Goal: Task Accomplishment & Management: Use online tool/utility

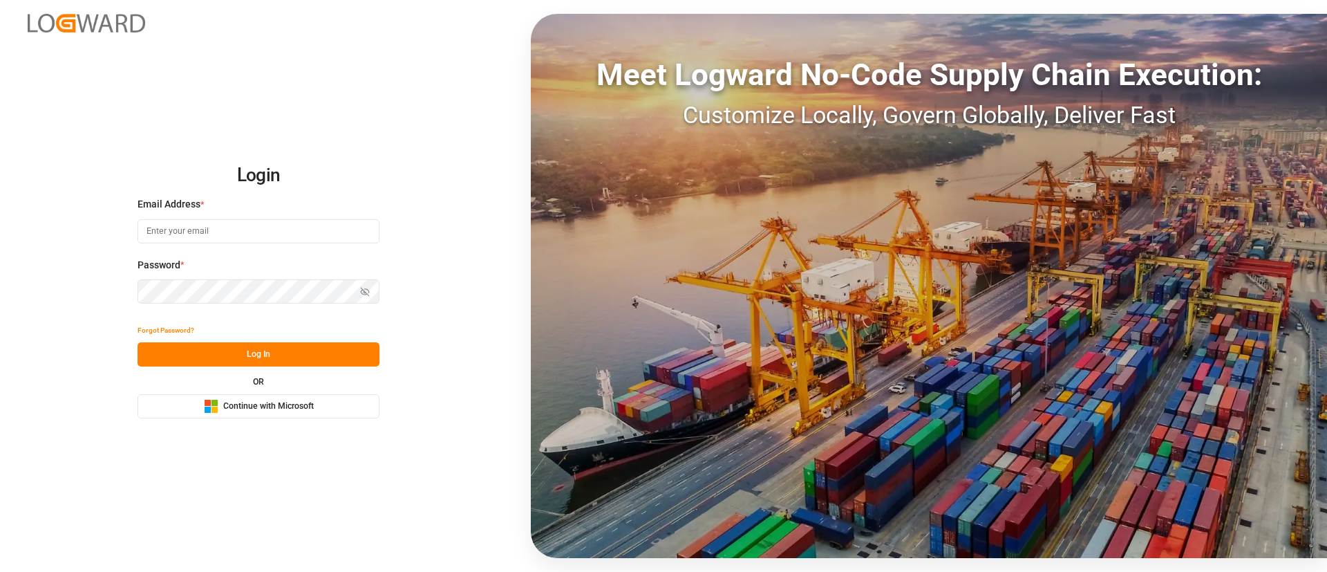
click at [225, 412] on span "Continue with Microsoft" at bounding box center [268, 406] width 91 height 12
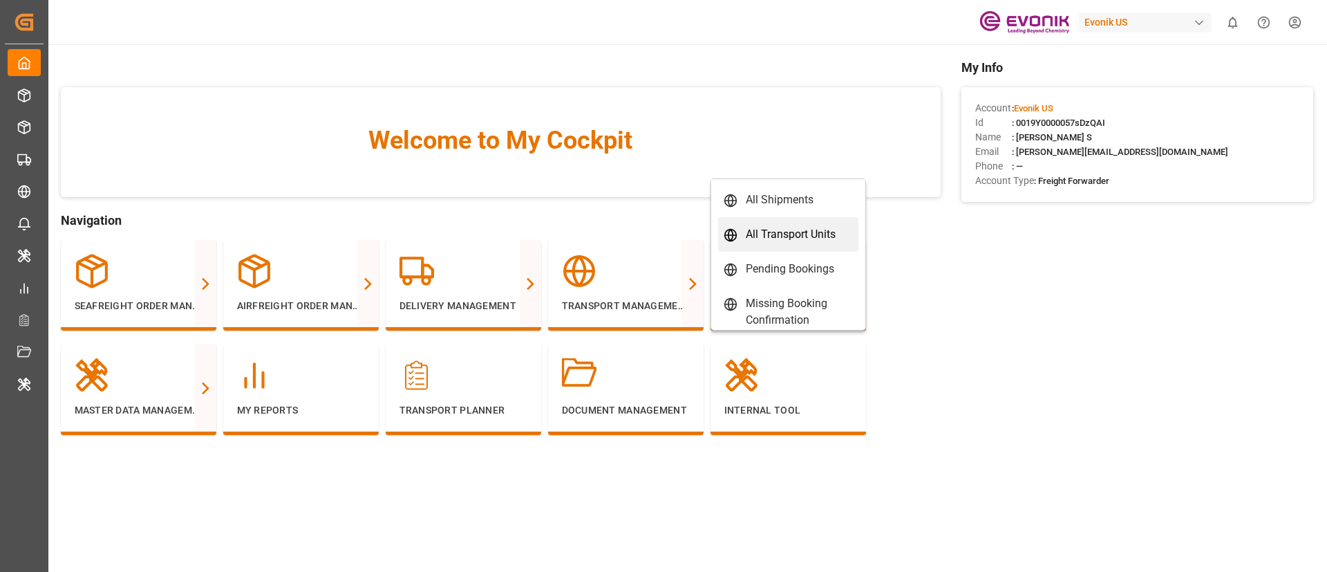
click at [767, 236] on div "All Transport Units" at bounding box center [791, 234] width 90 height 17
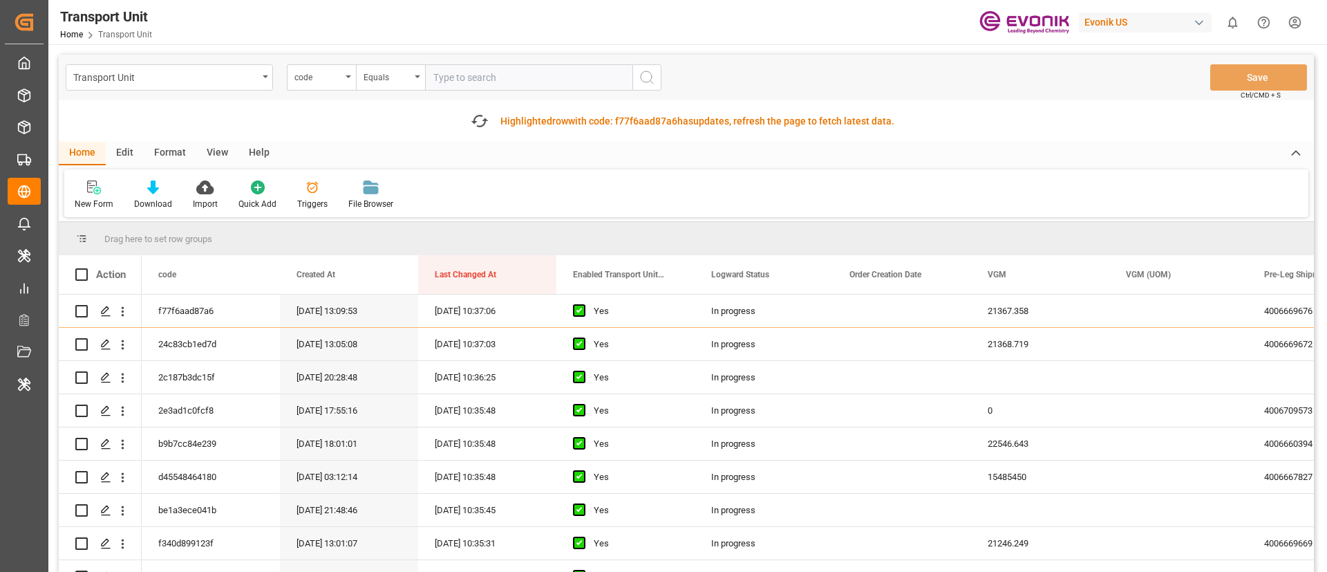
click at [238, 82] on div "Transport Unit" at bounding box center [165, 76] width 185 height 17
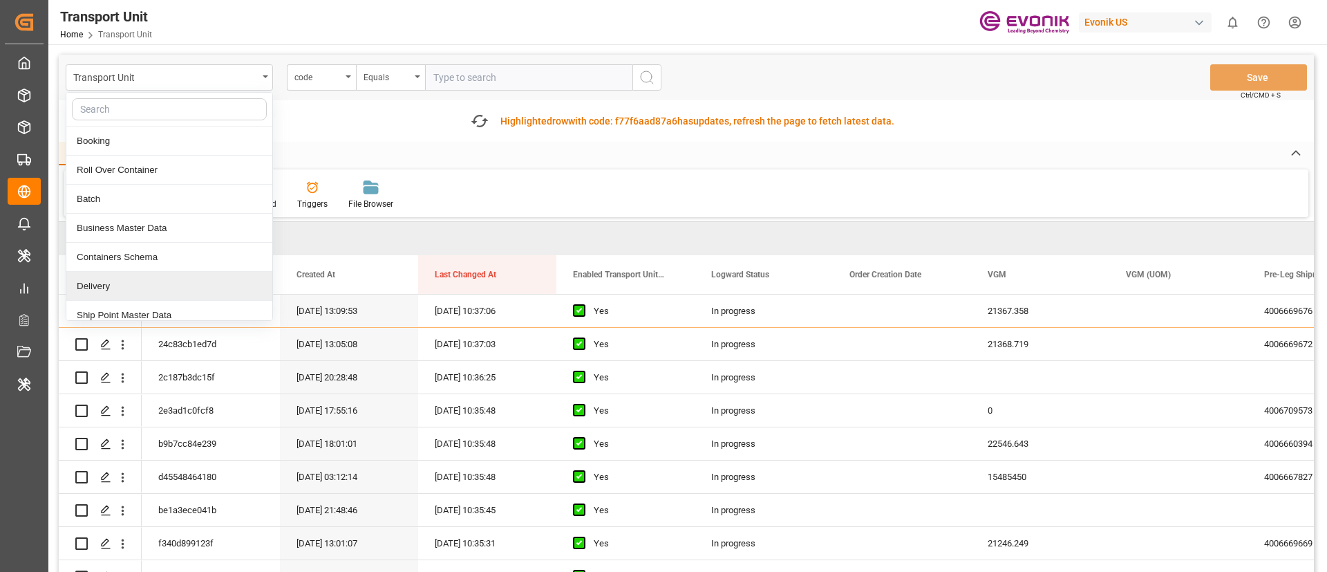
click at [94, 283] on div "Delivery" at bounding box center [169, 286] width 206 height 29
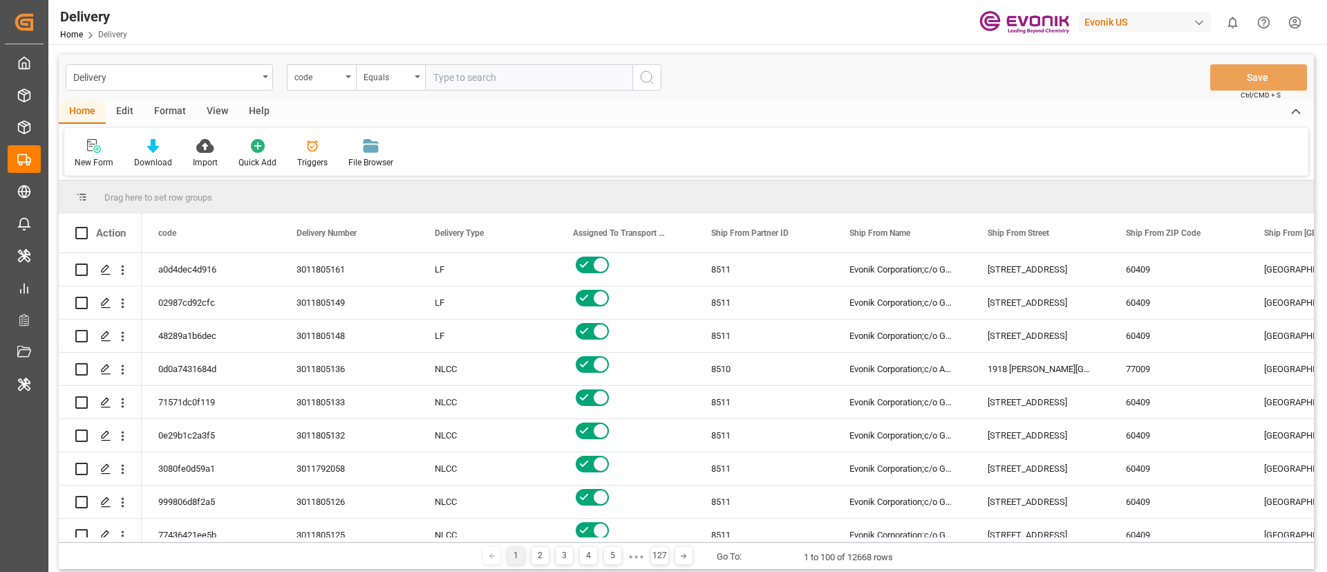
click at [205, 114] on div "View" at bounding box center [217, 112] width 42 height 24
click at [176, 114] on div "Format" at bounding box center [170, 112] width 53 height 24
click at [118, 119] on div "Edit" at bounding box center [125, 112] width 38 height 24
click at [252, 158] on div "Configuration" at bounding box center [236, 162] width 52 height 12
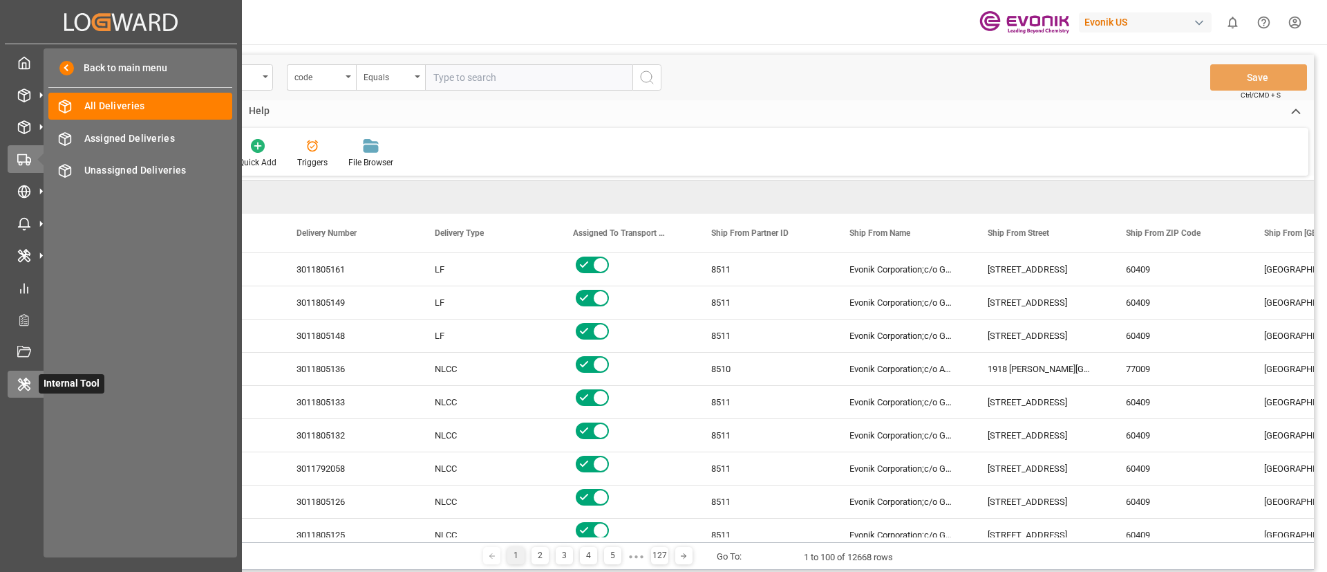
click at [32, 376] on div "Internal Tool Internal Tool" at bounding box center [121, 383] width 227 height 27
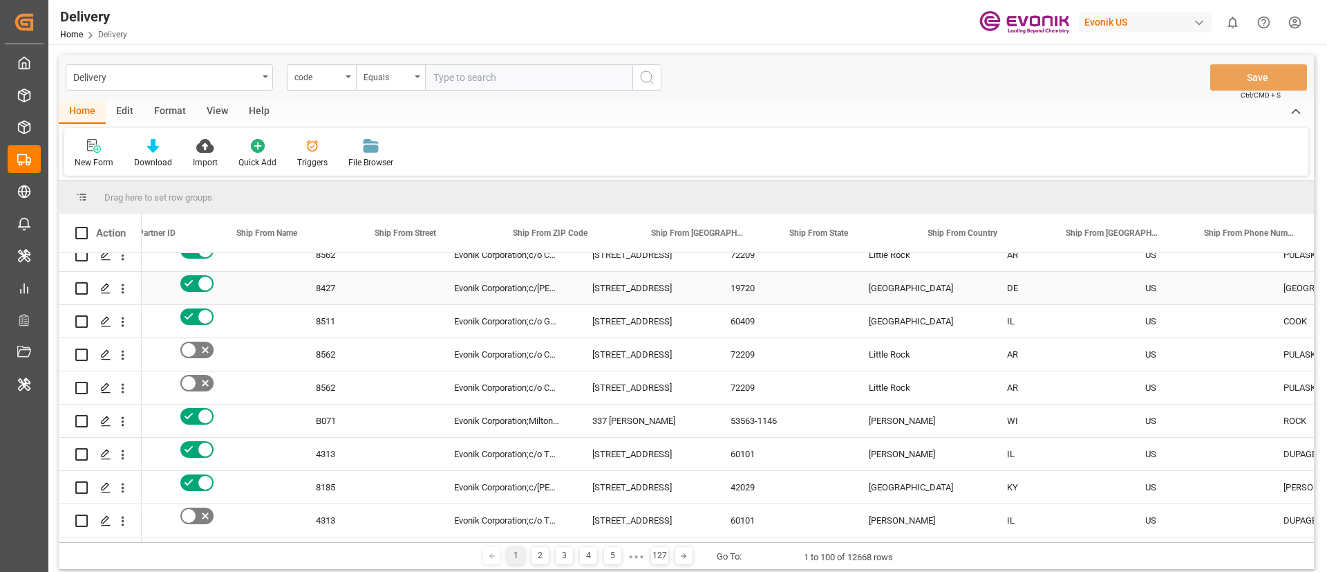
scroll to position [0, 395]
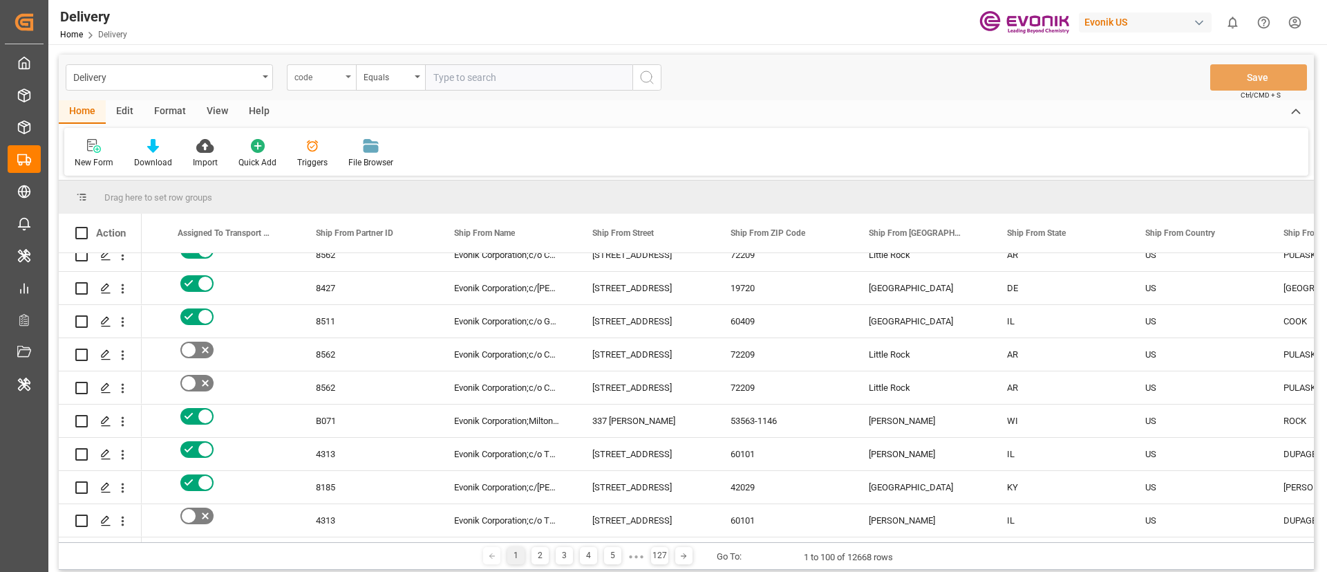
click at [312, 75] on div "code" at bounding box center [317, 76] width 47 height 16
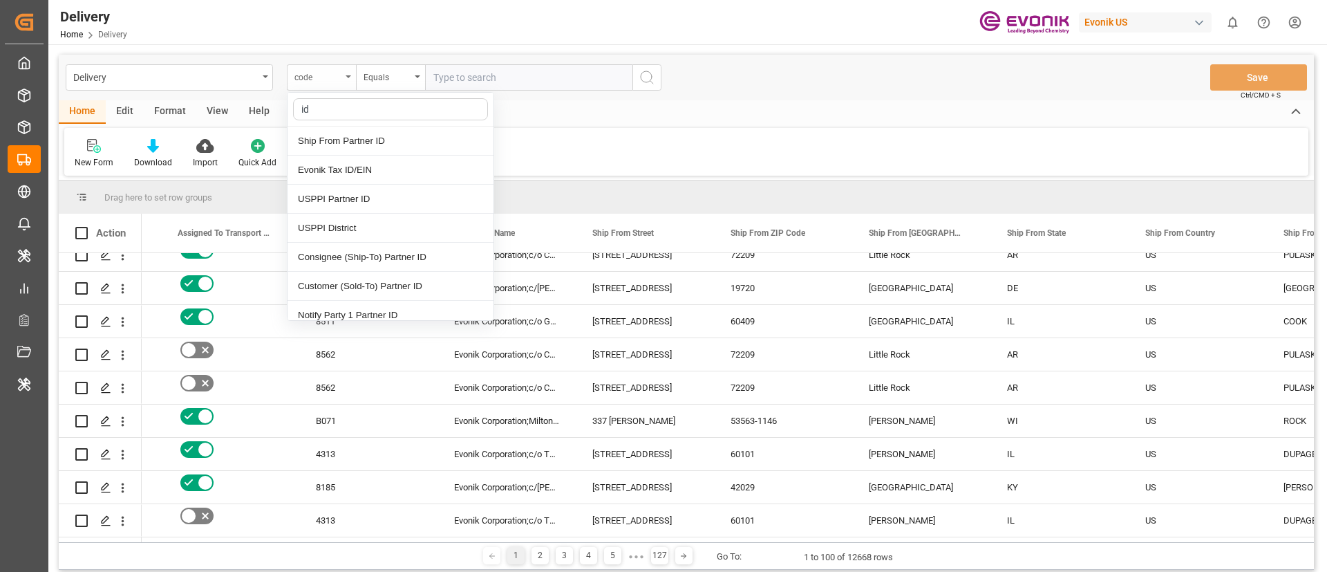
type input "i"
click at [639, 113] on div "Home Edit Format View Help" at bounding box center [686, 112] width 1255 height 24
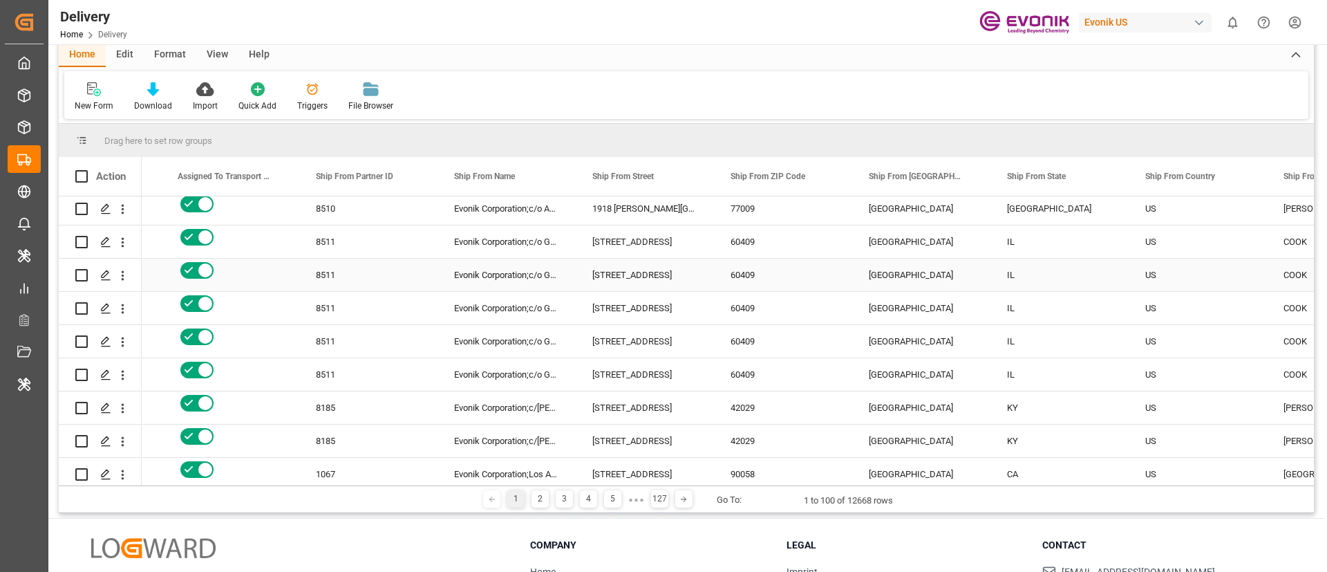
scroll to position [0, 0]
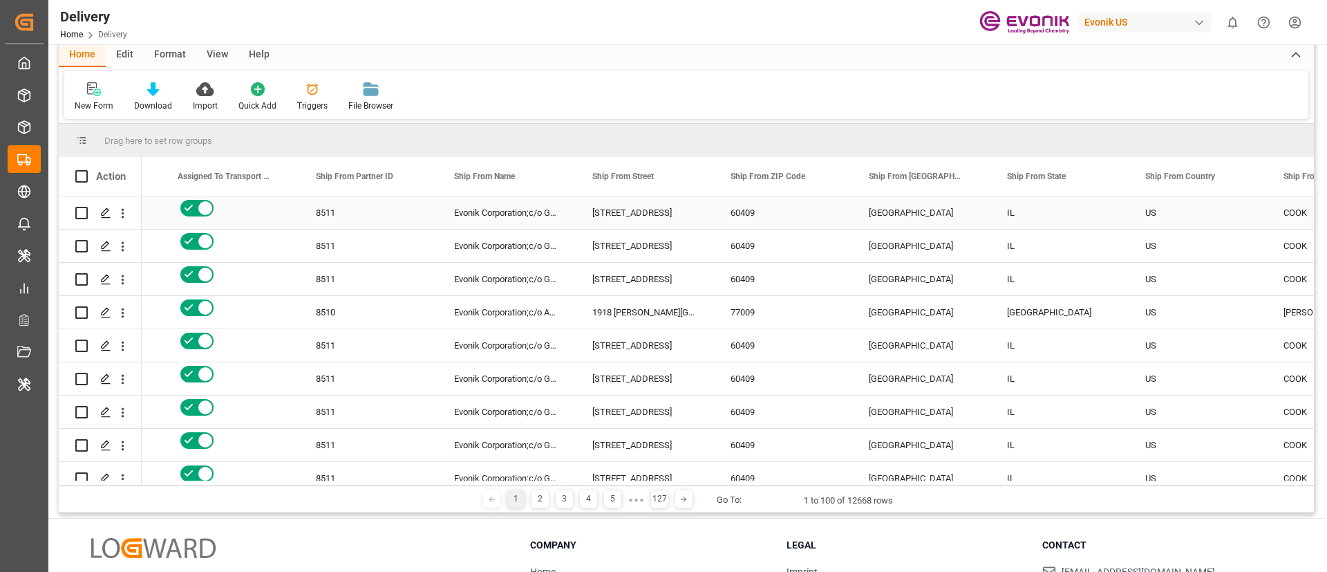
click at [359, 211] on div "8511" at bounding box center [368, 212] width 138 height 32
